Goal: Obtain resource: Download file/media

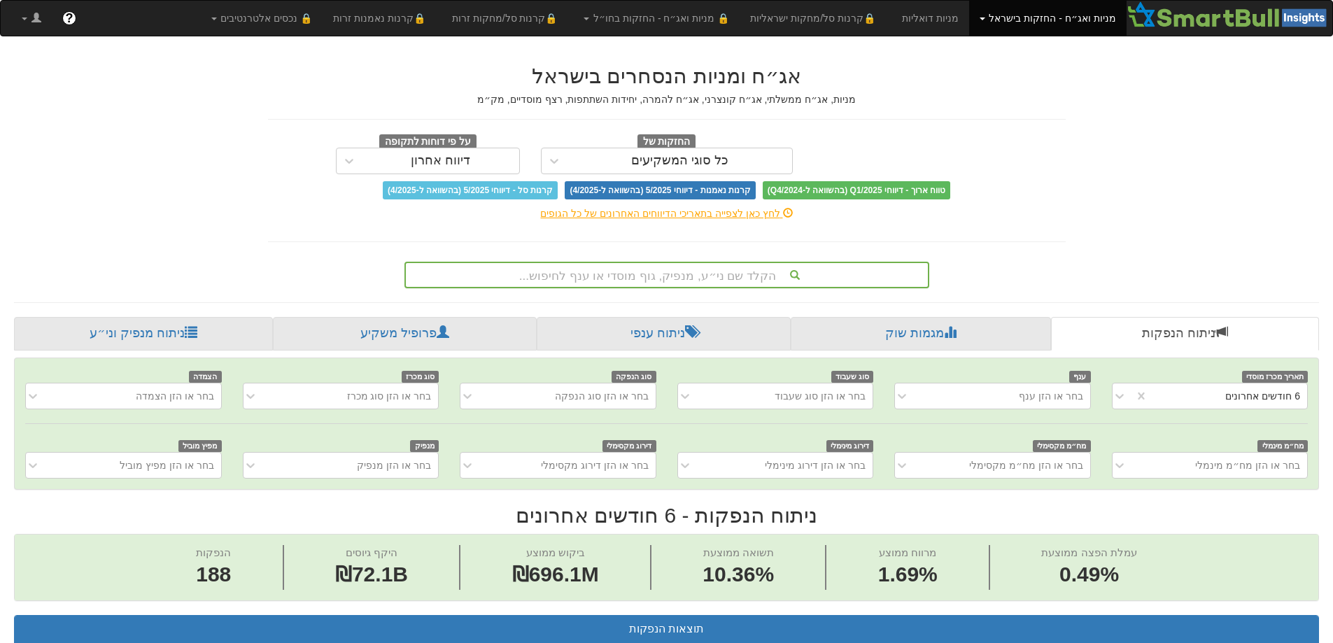
click at [733, 276] on div "הקלד שם ני״ע, מנפיק, גוף מוסדי או ענף לחיפוש..." at bounding box center [667, 275] width 522 height 24
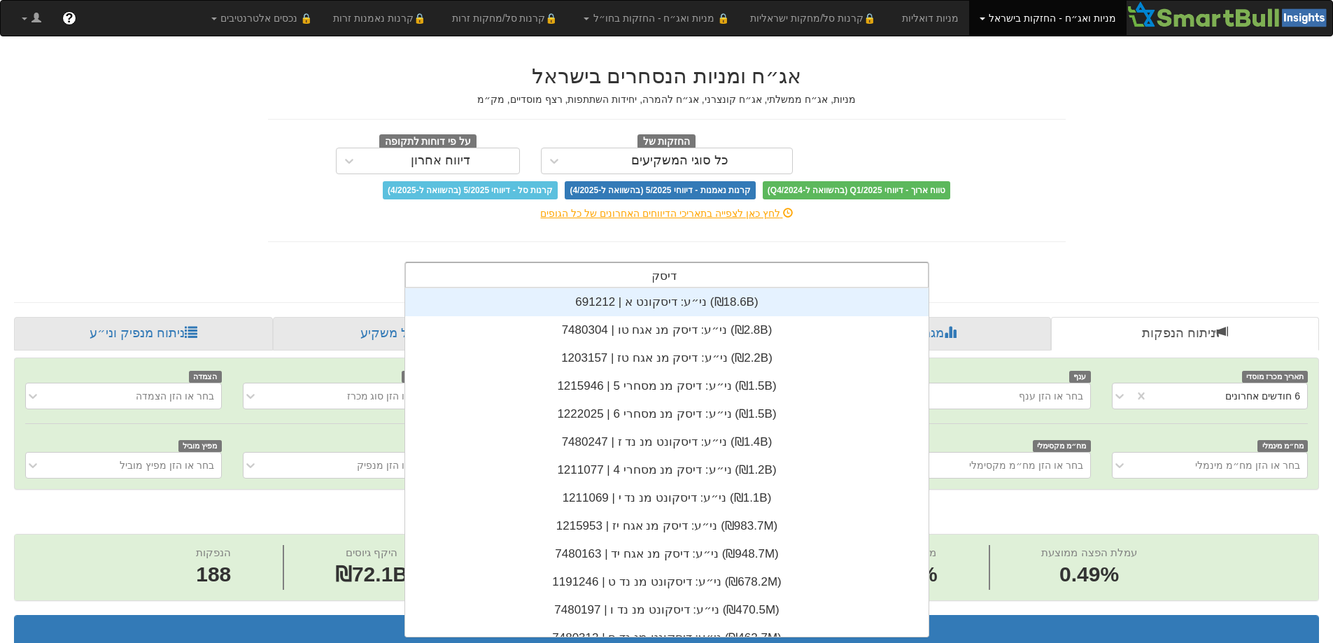
scroll to position [308, 0]
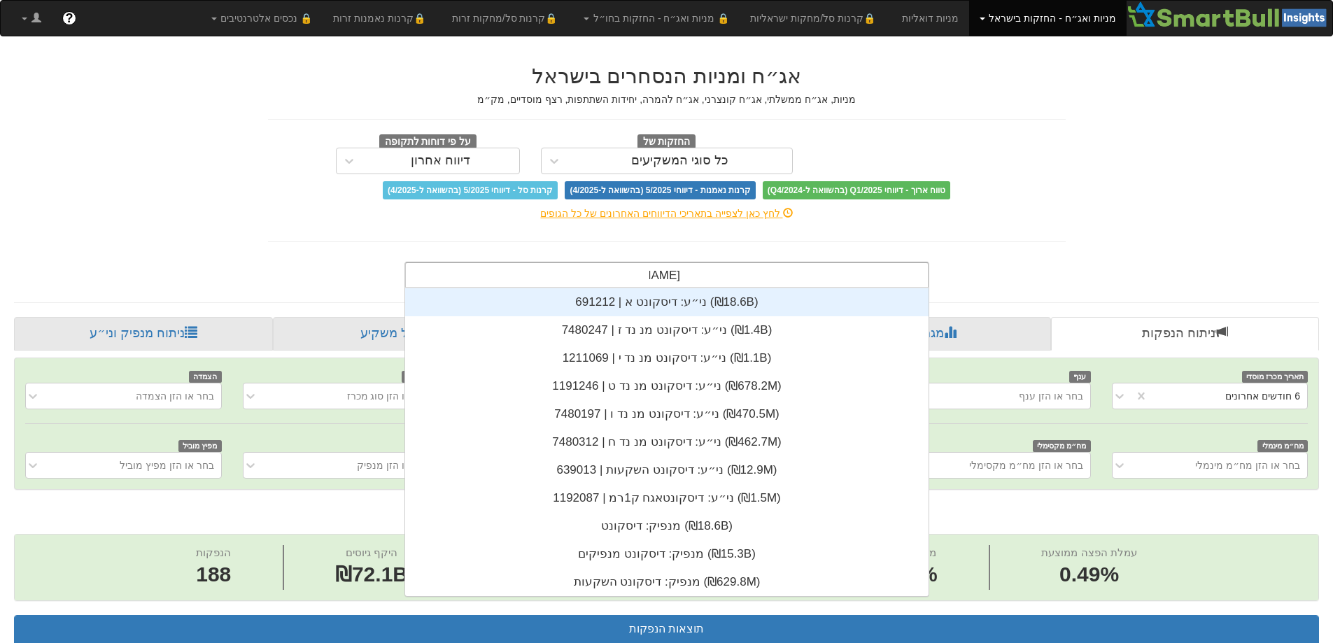
type input "דיסקונט"
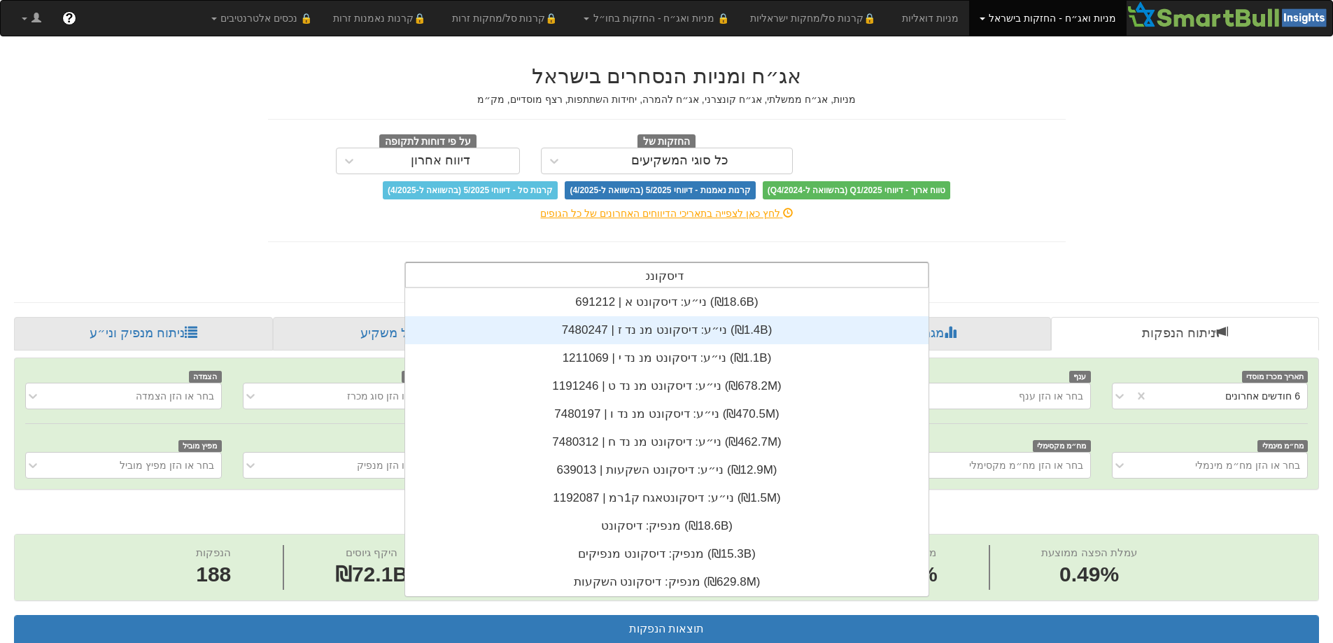
click at [702, 327] on div "ני״ע: ‏דיסקונט מנ נד ז | 7480247 ‎(₪1.4B)‎" at bounding box center [666, 330] width 523 height 28
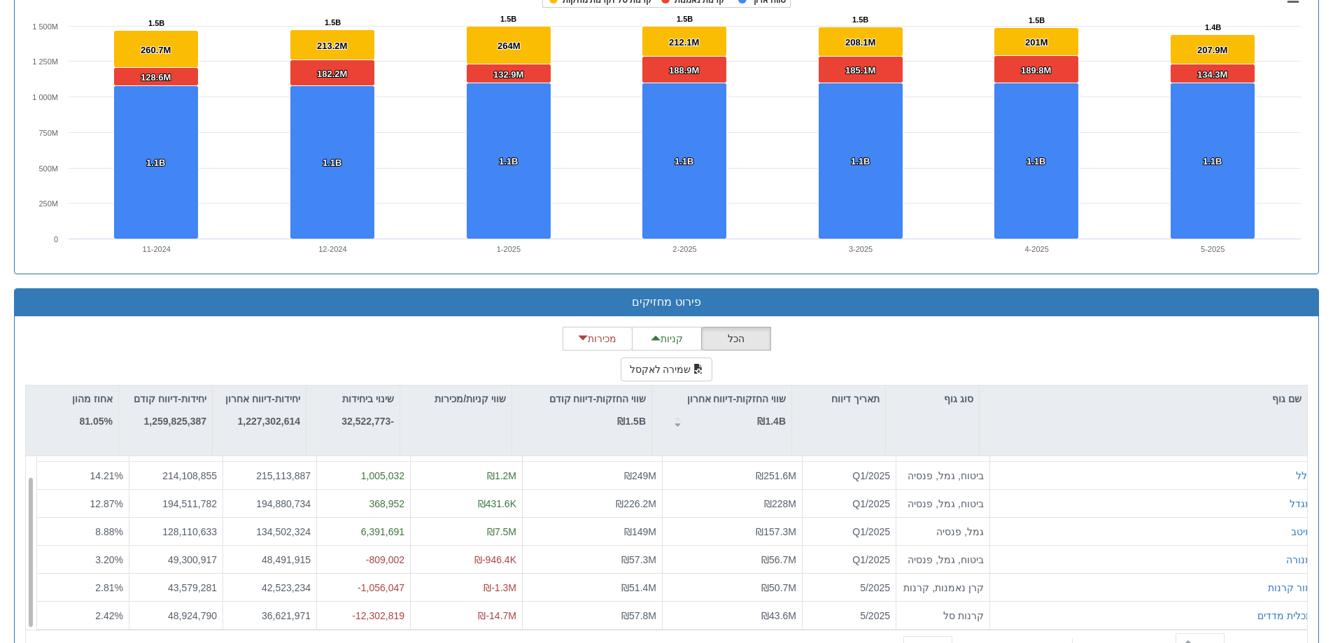
scroll to position [22, 0]
click at [668, 363] on button "שמירה לאקסל" at bounding box center [667, 370] width 92 height 24
